Goal: Information Seeking & Learning: Compare options

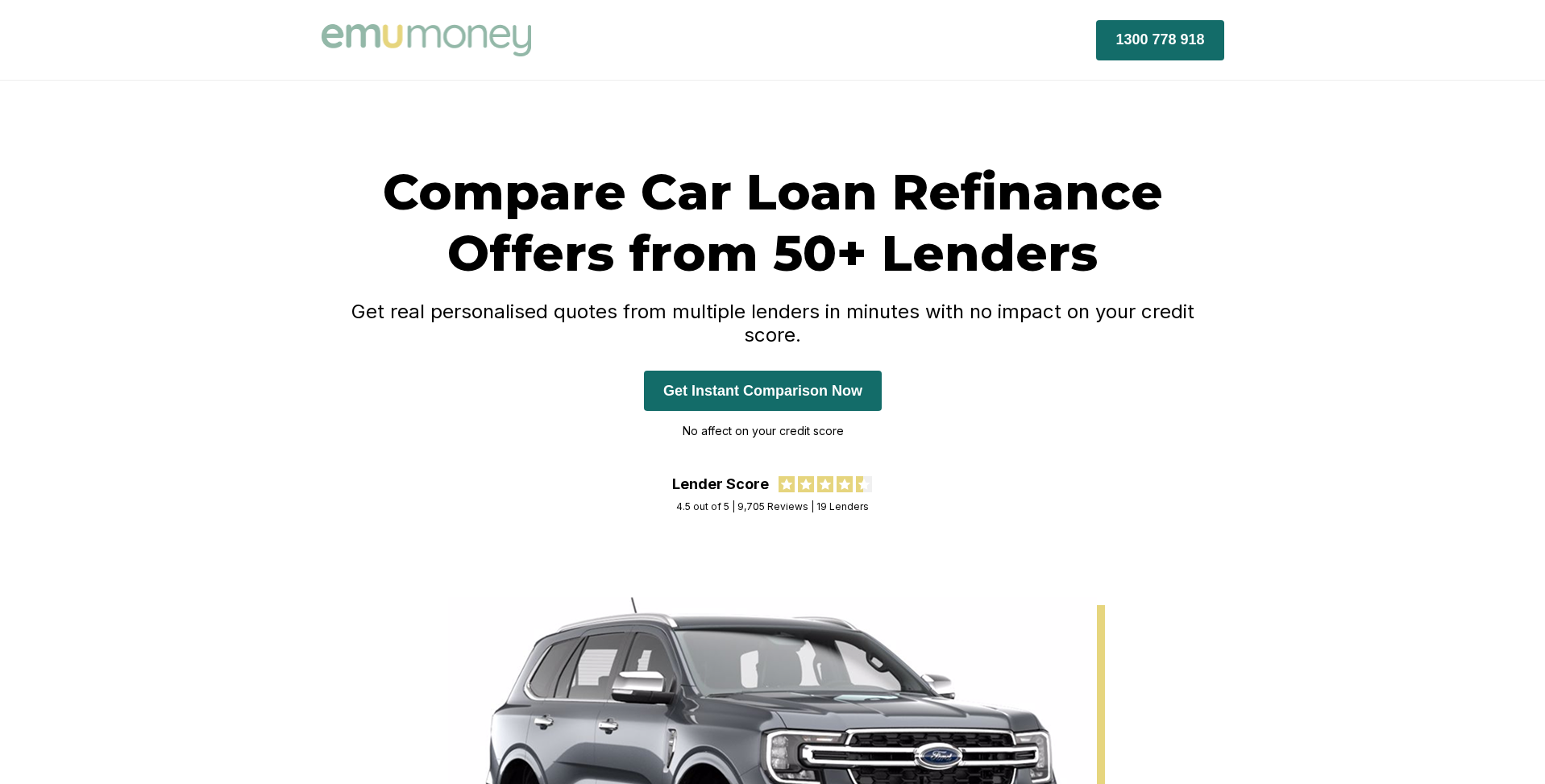
click at [1263, 148] on div "Compare Car Loan Refinance Offers from 50+ Lenders Get real personalised quotes…" at bounding box center [772, 339] width 1545 height 516
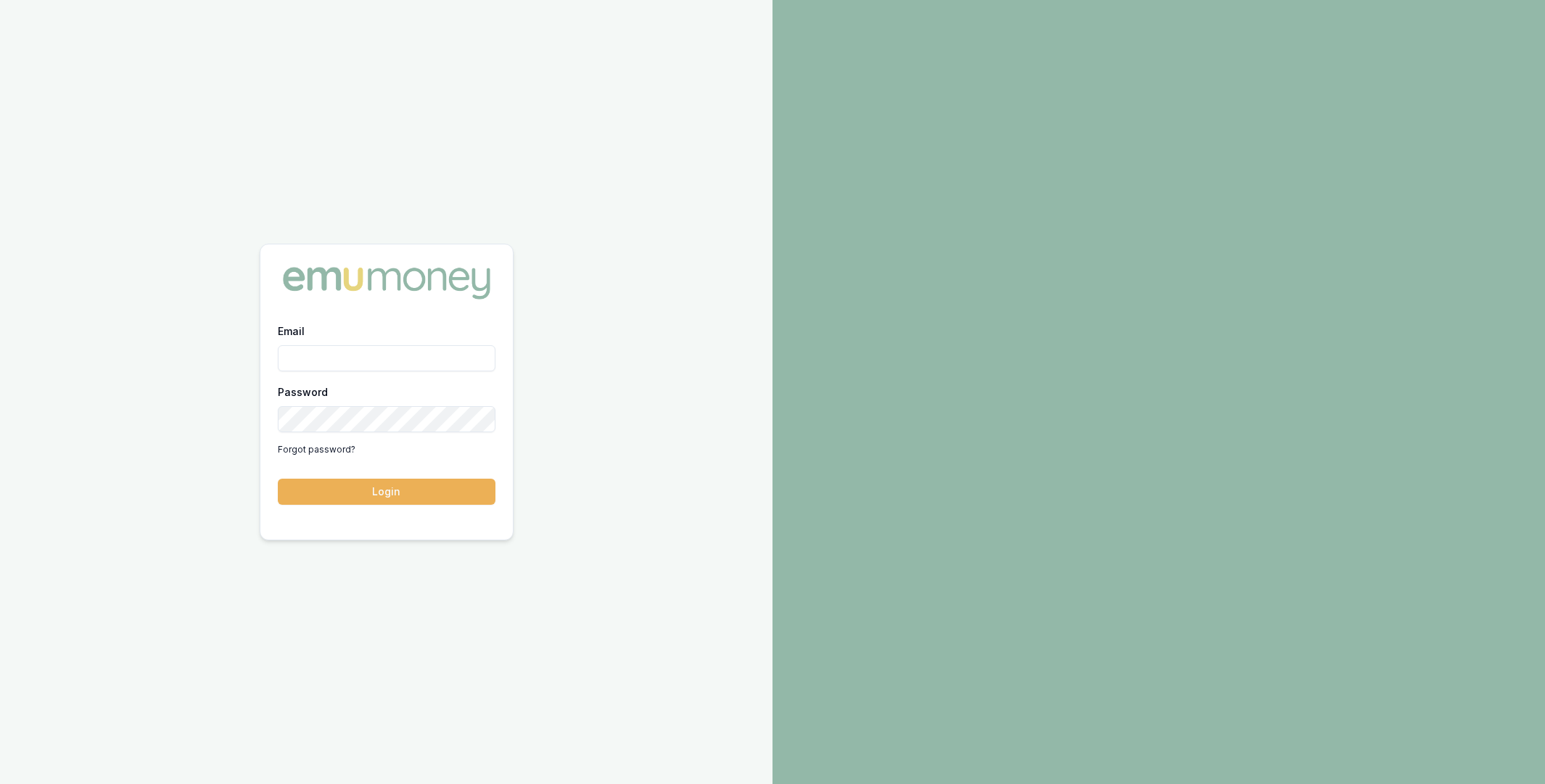
click at [365, 360] on input "Email" at bounding box center [387, 358] width 218 height 26
click at [0, 783] on com-1password-button at bounding box center [0, 784] width 0 height 0
type input "m@emumoney.com.au"
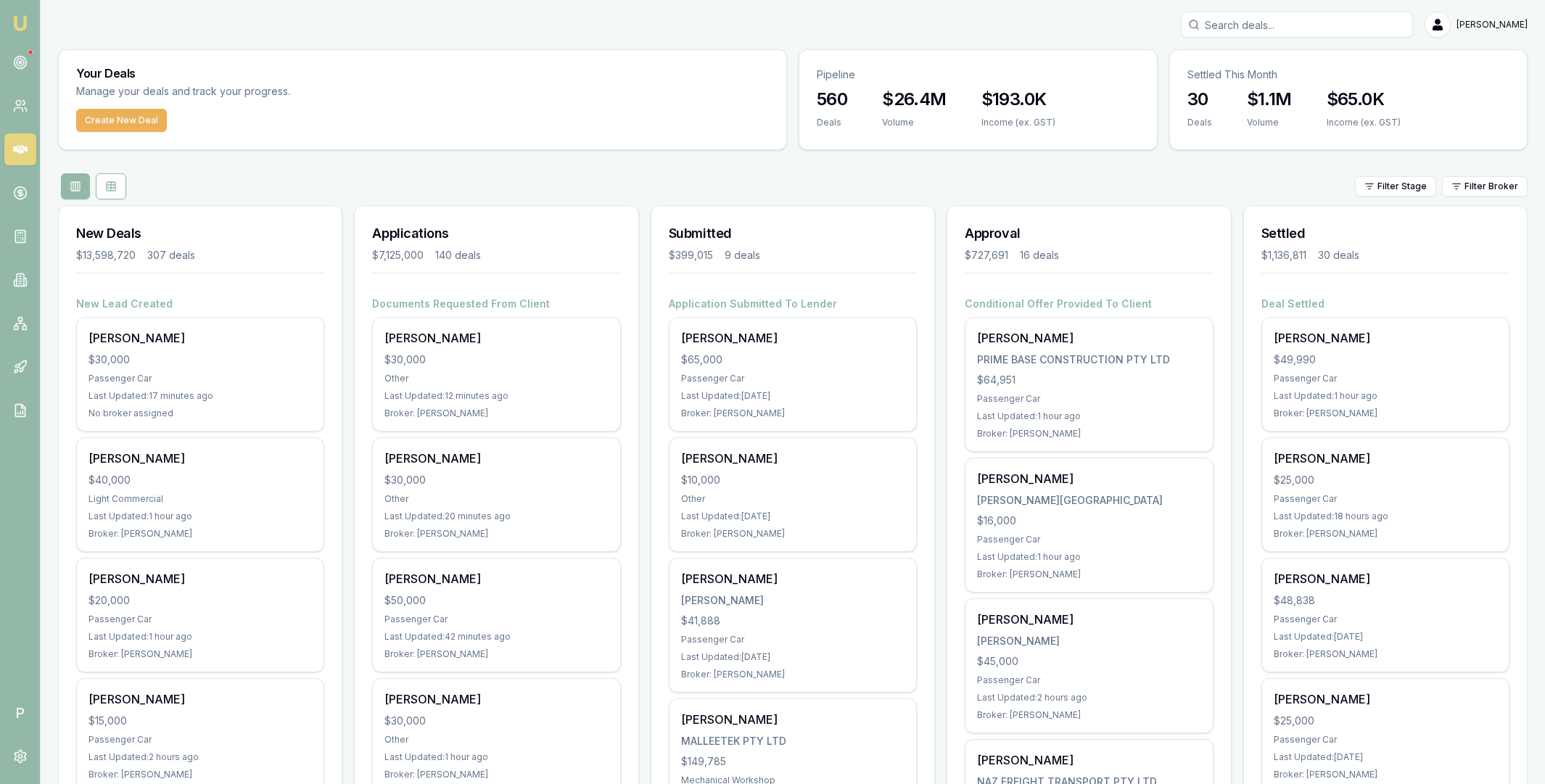
click at [1289, 29] on input "Search deals" at bounding box center [1297, 25] width 232 height 26
click at [20, 279] on icon at bounding box center [20, 280] width 15 height 15
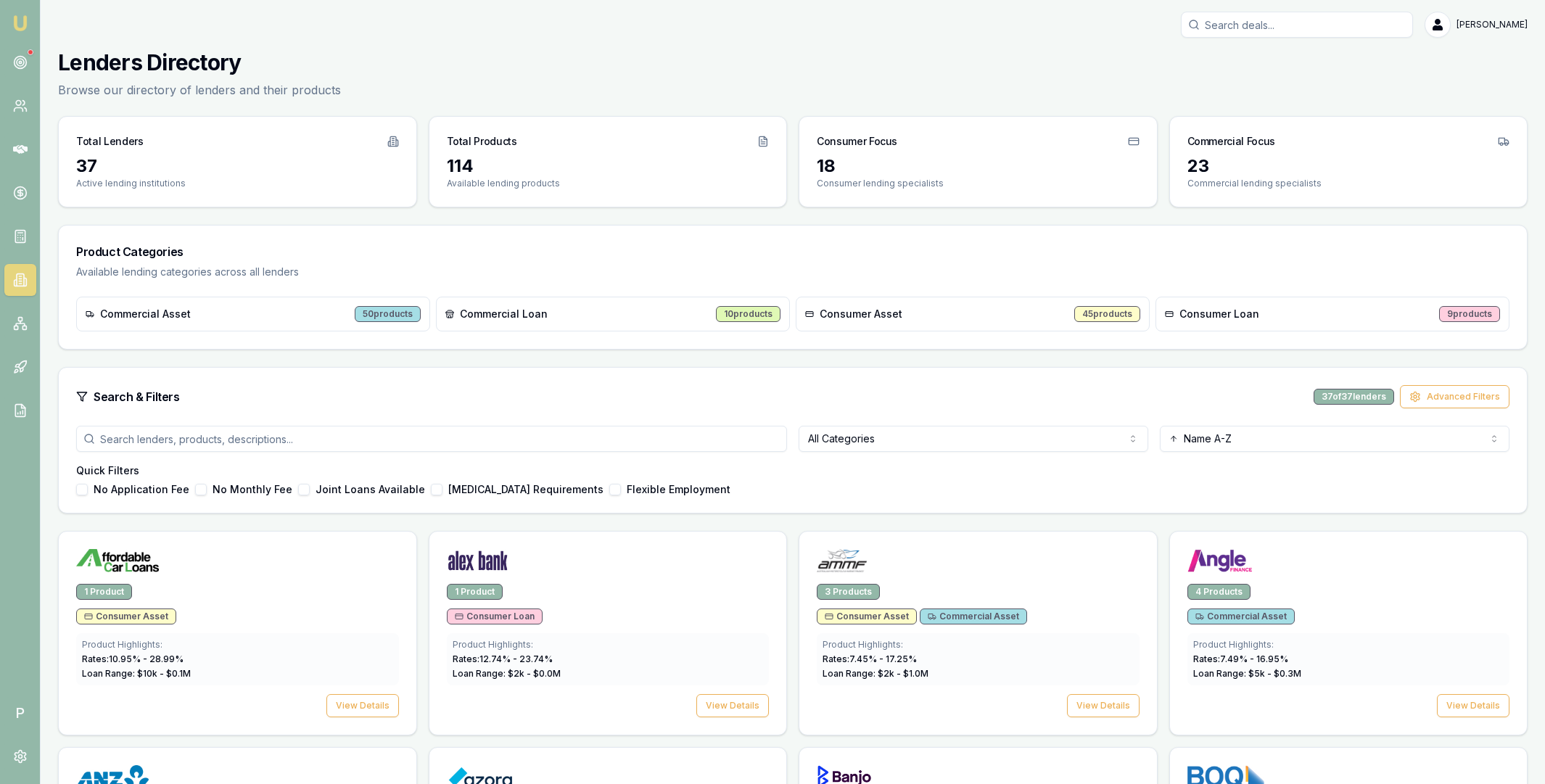
click at [565, 443] on input "search" at bounding box center [431, 439] width 711 height 26
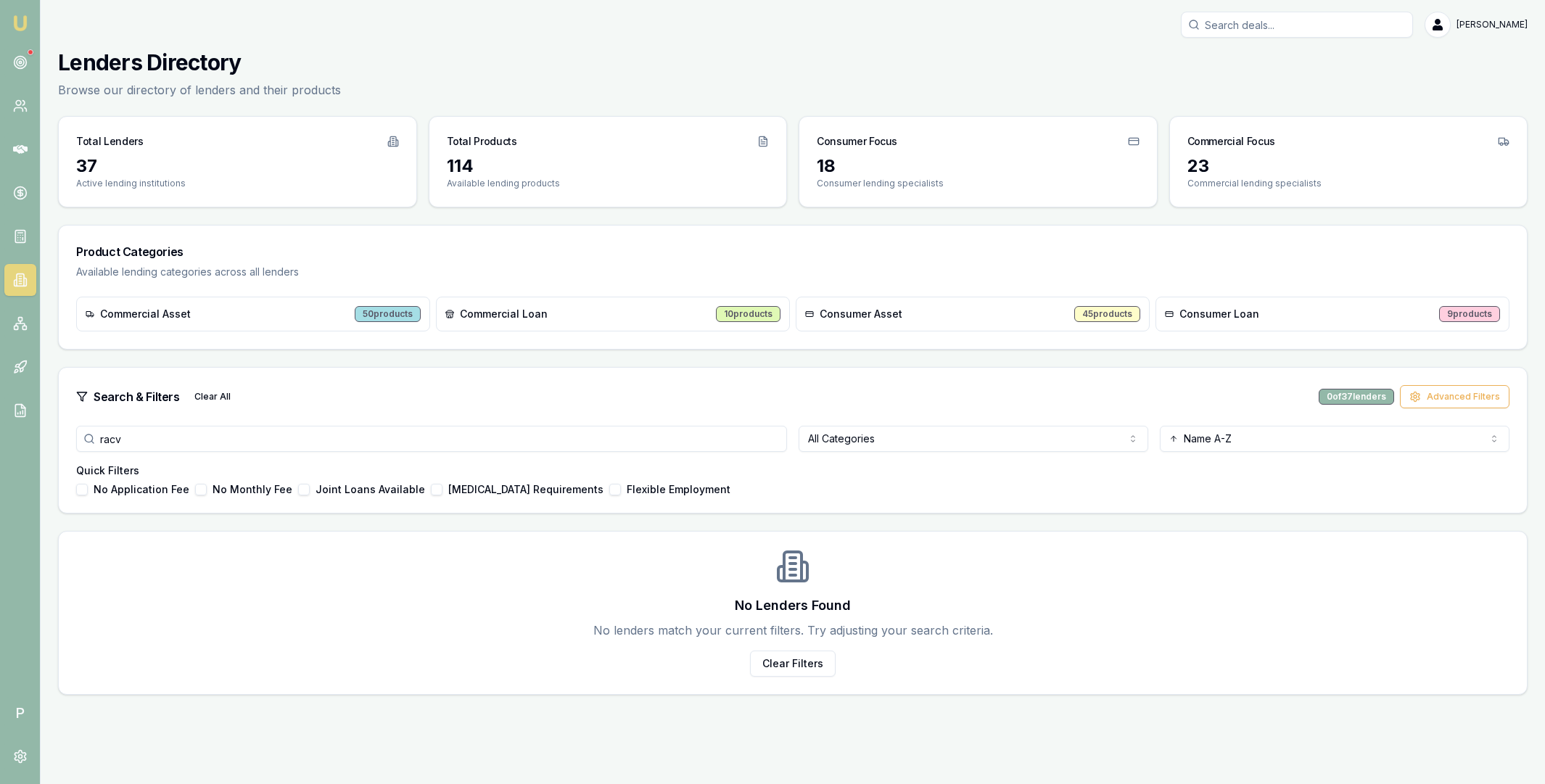
type input "racv"
